Goal: Task Accomplishment & Management: Complete application form

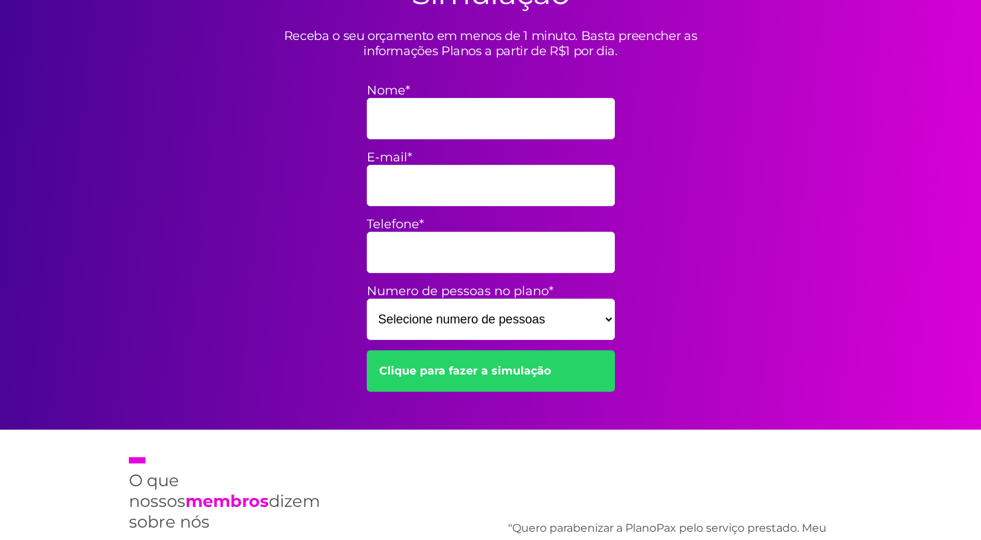
scroll to position [483, 0]
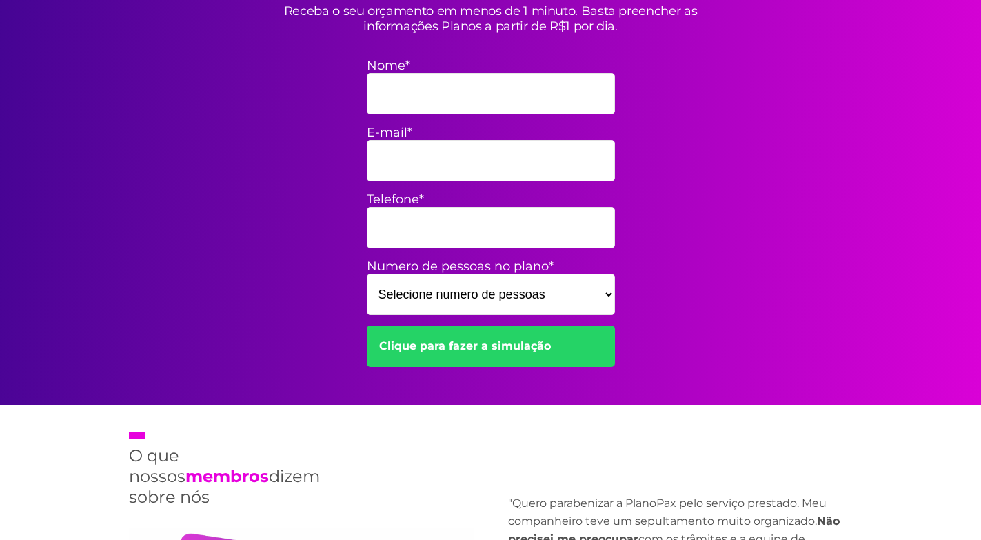
click at [609, 293] on select "Selecione numero de pessoas 1 2 3 4 5 6 7 8 9 10 11 12 13 14 15" at bounding box center [491, 294] width 248 height 41
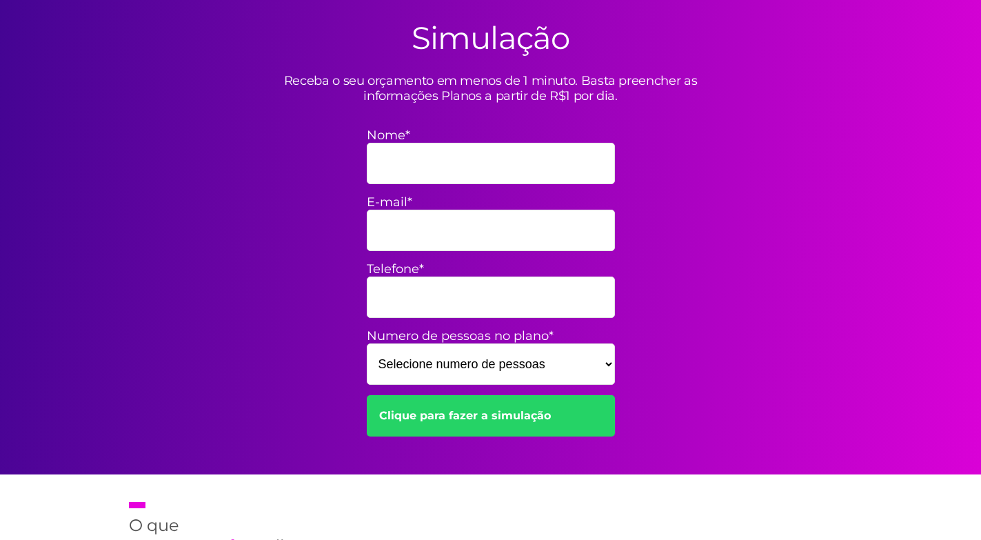
scroll to position [345, 0]
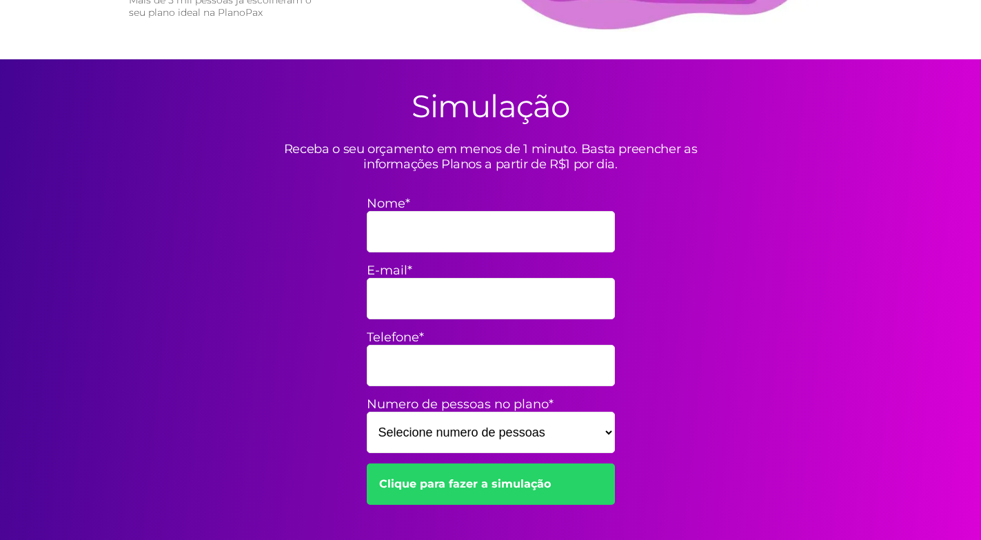
click at [454, 243] on input "Nome*" at bounding box center [491, 231] width 248 height 41
type input "M"
type input "[PERSON_NAME]"
type input "M"
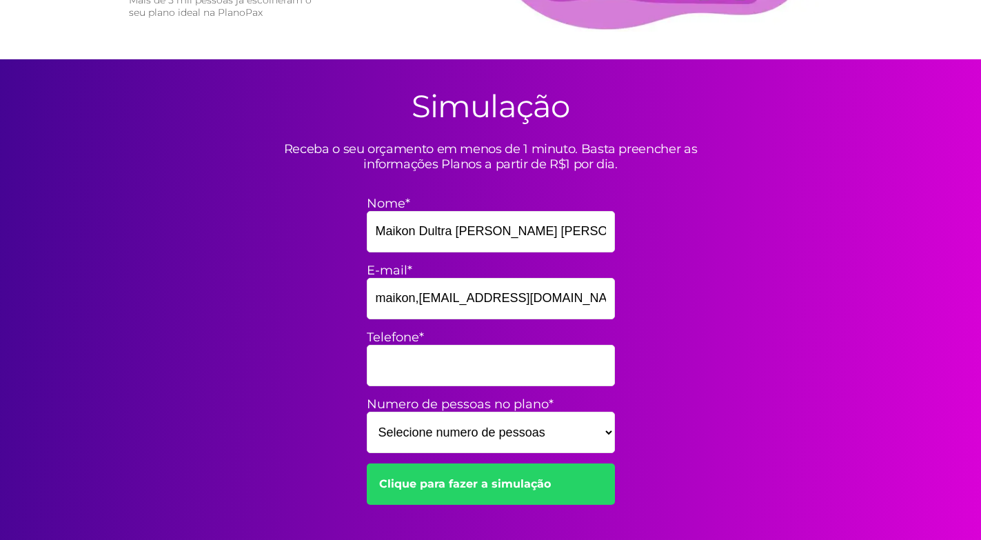
type input "maikon,ceo@gmail.com"
type input "8"
type input "11988635546"
click at [602, 430] on select "Selecione numero de pessoas 1 2 3 4 5 6 7 8 9 10 11 12 13 14 15" at bounding box center [491, 432] width 248 height 41
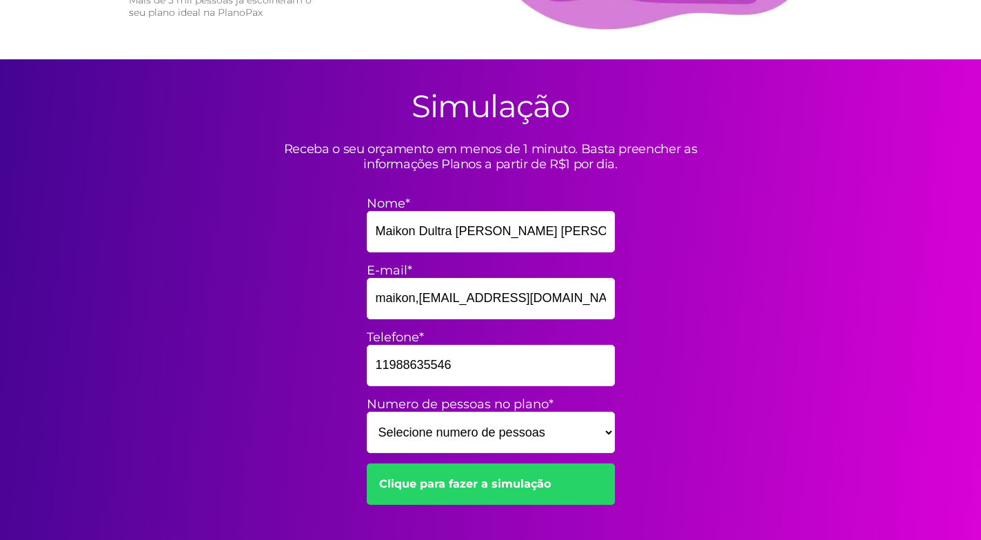
click at [616, 423] on div "Simulação Receba o seu orçamento em menos de 1 minuto. Basta preencher as infor…" at bounding box center [491, 300] width 744 height 483
click at [606, 427] on select "Selecione numero de pessoas 1 2 3 4 5 6 7 8 9 10 11 12 13 14 15" at bounding box center [491, 432] width 248 height 41
select select "4"
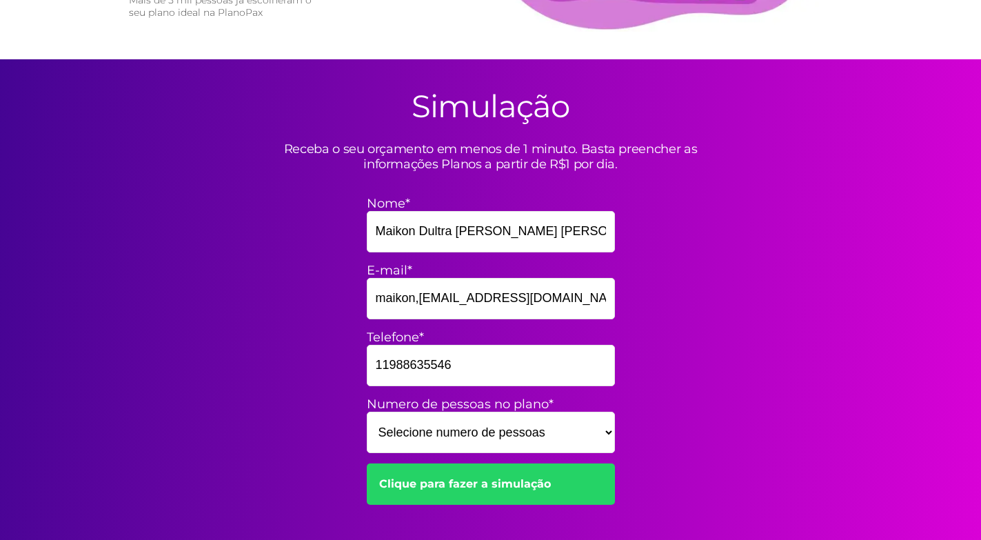
click at [367, 412] on select "Selecione numero de pessoas 1 2 3 4 5 6 7 8 9 10 11 12 13 14 15" at bounding box center [491, 432] width 248 height 41
click at [498, 489] on link "Clique para fazer a simulação" at bounding box center [491, 483] width 248 height 41
